Goal: Navigation & Orientation: Find specific page/section

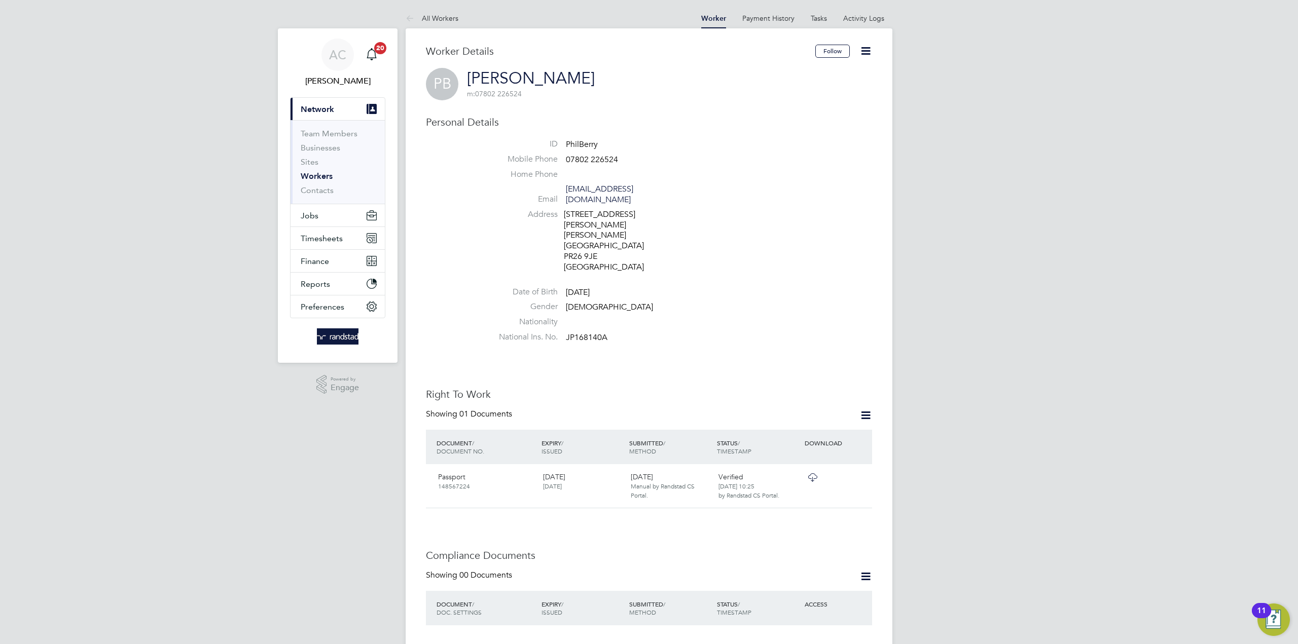
click at [507, 73] on link "[PERSON_NAME]" at bounding box center [531, 78] width 128 height 20
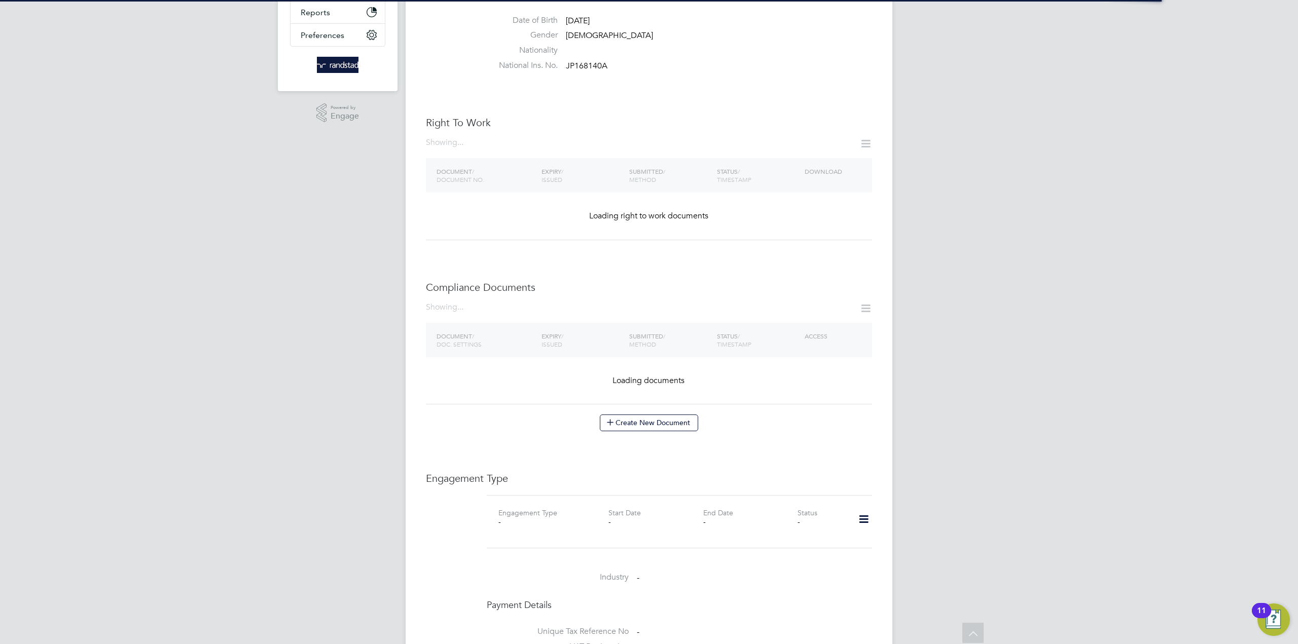
scroll to position [253, 0]
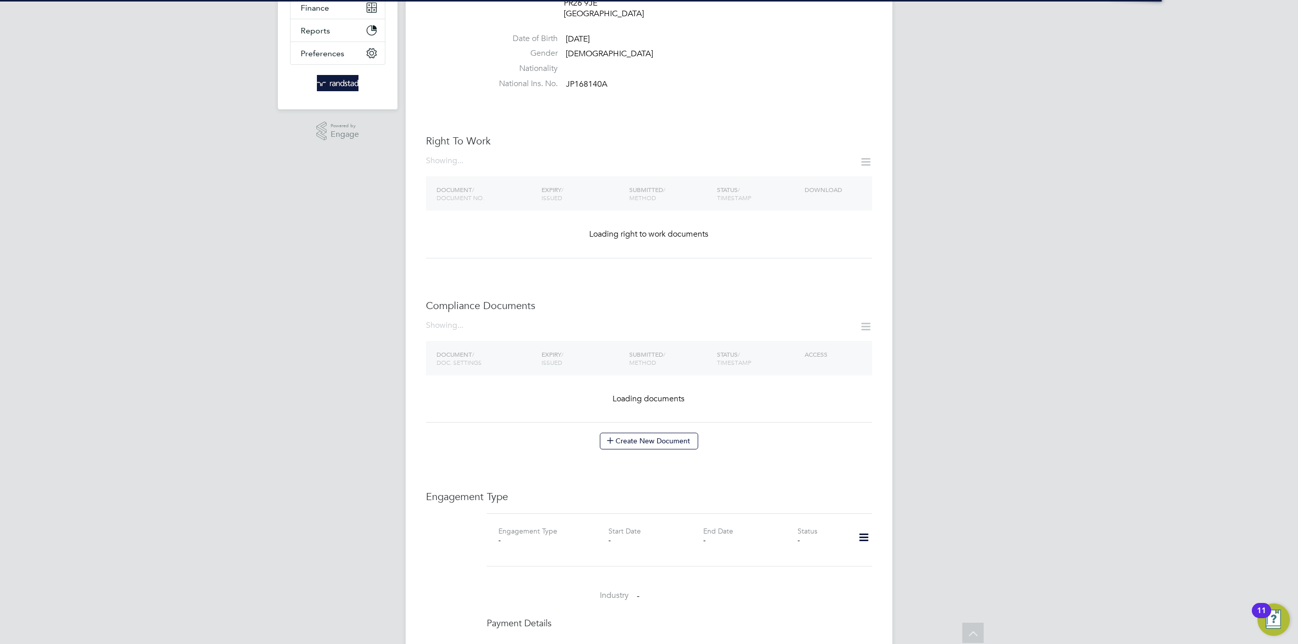
click at [865, 156] on icon at bounding box center [865, 162] width 13 height 13
